Goal: Task Accomplishment & Management: Manage account settings

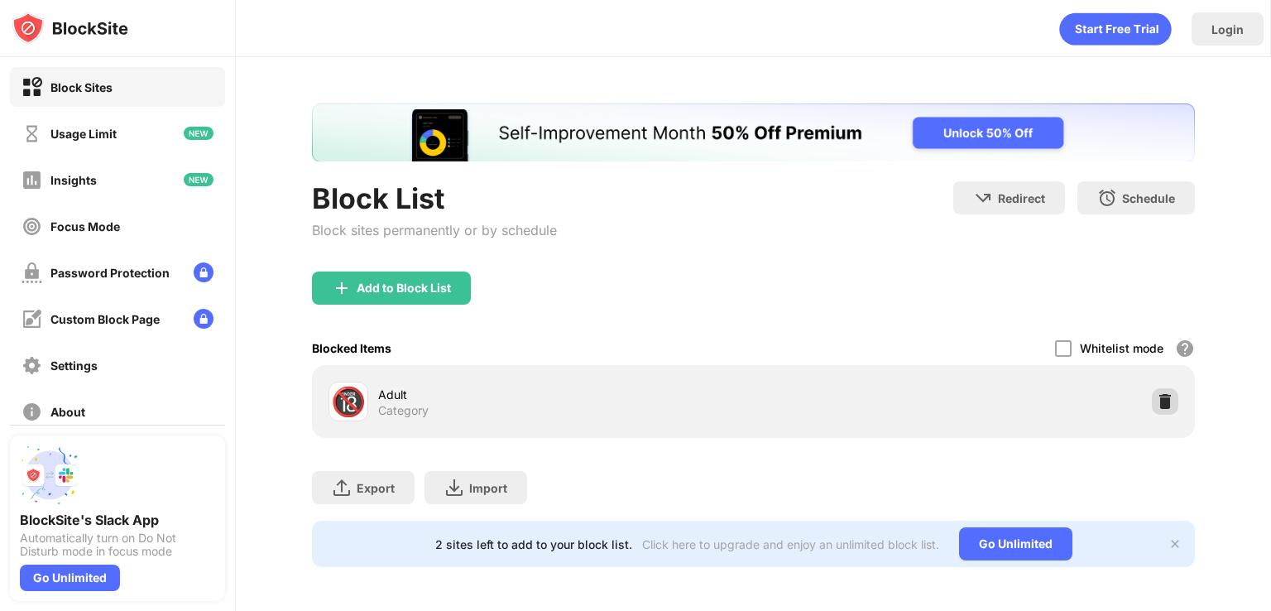
click at [1152, 391] on div at bounding box center [1165, 401] width 26 height 26
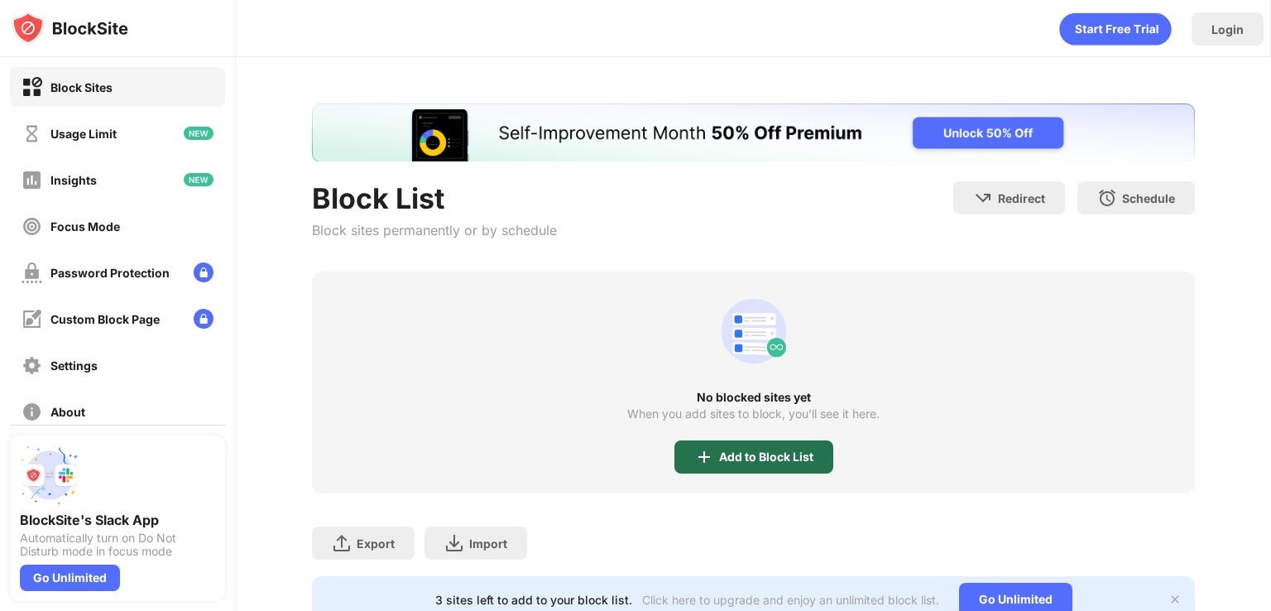
click at [735, 462] on div "Add to Block List" at bounding box center [753, 456] width 159 height 33
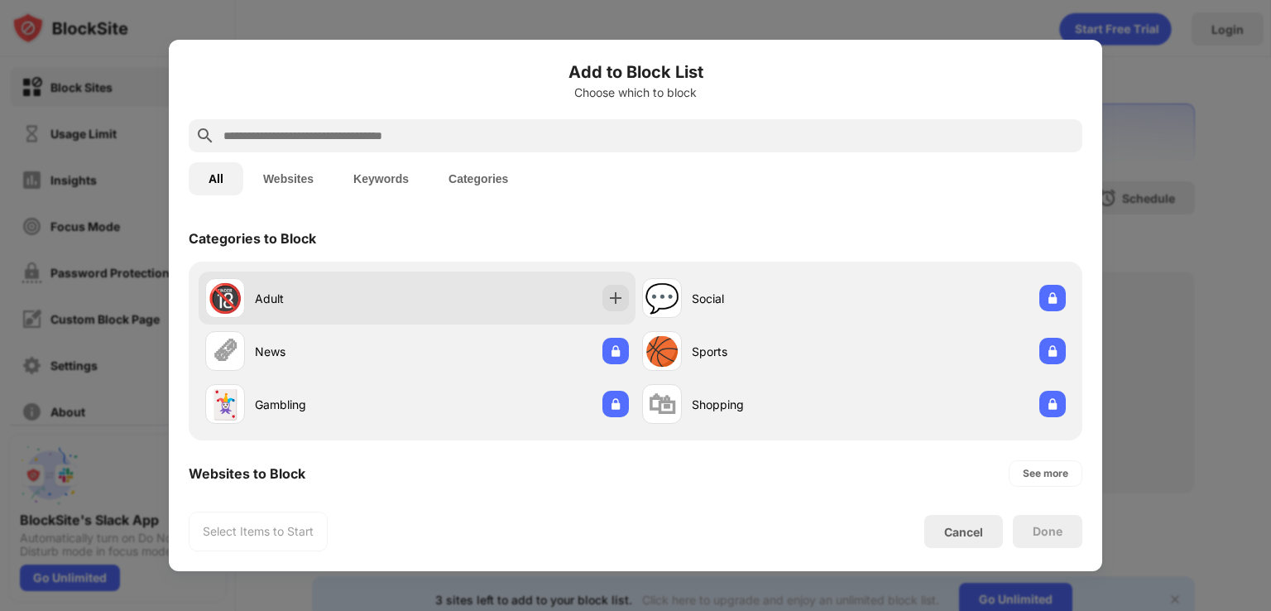
click at [462, 284] on div "🔞 Adult" at bounding box center [417, 297] width 437 height 53
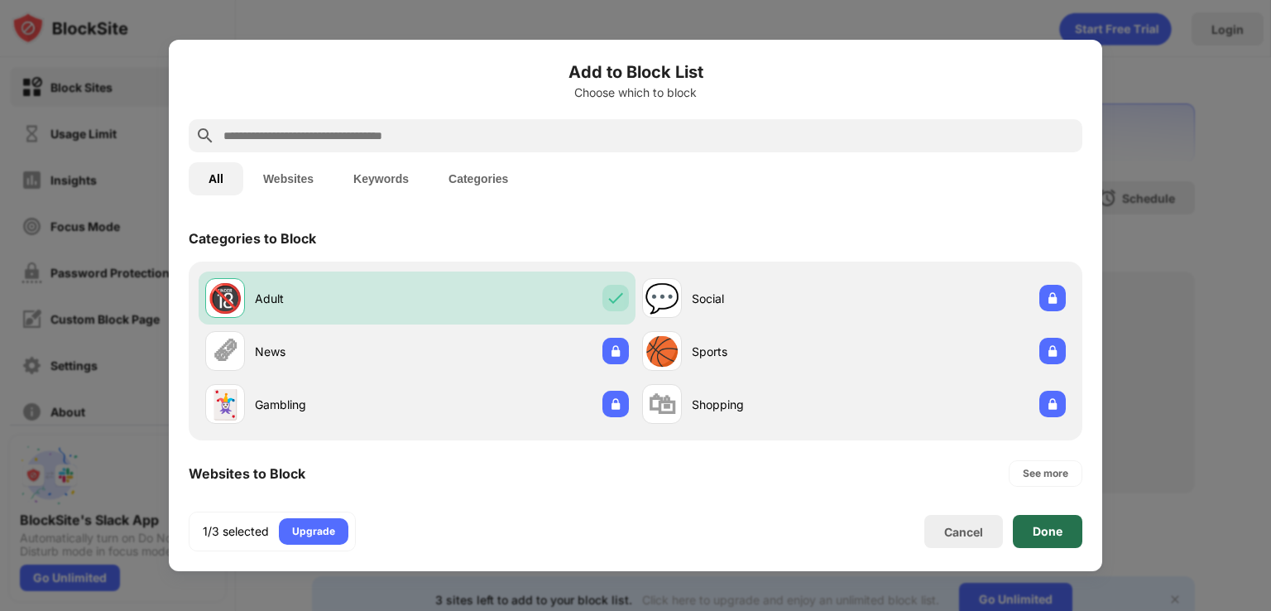
click at [1047, 536] on div "Done" at bounding box center [1047, 531] width 30 height 13
